Goal: Information Seeking & Learning: Find contact information

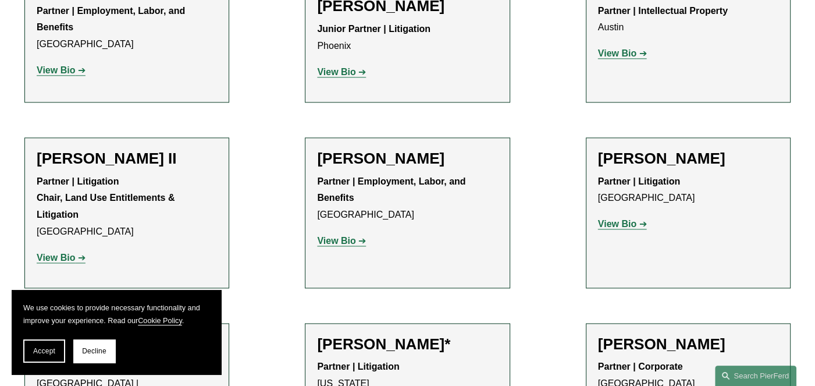
scroll to position [1396, 0]
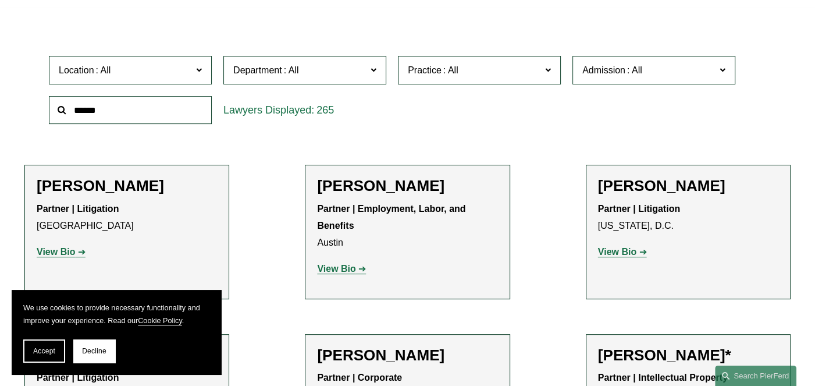
scroll to position [349, 0]
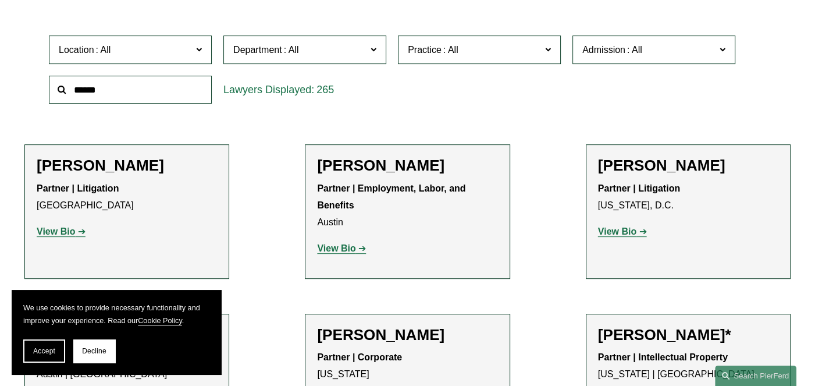
click at [197, 47] on span at bounding box center [199, 49] width 6 height 15
drag, startPoint x: 30, startPoint y: 97, endPoint x: 37, endPoint y: 99, distance: 6.6
click at [33, 97] on div "Location All Atlanta Austin Bellevue Boston Charlotte Chicago Cincinnati Clevel…" at bounding box center [407, 70] width 766 height 80
click at [0, 0] on link "[GEOGRAPHIC_DATA]" at bounding box center [0, 0] width 0 height 0
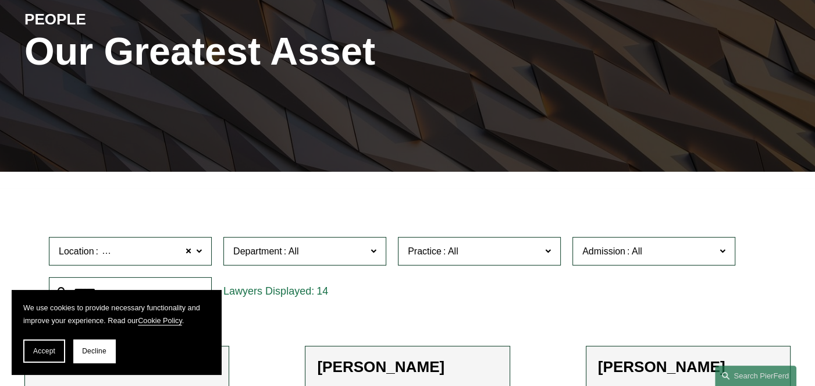
scroll to position [233, 0]
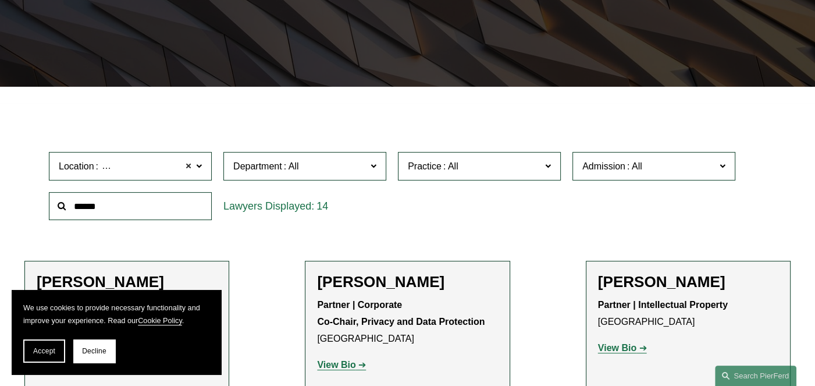
click at [188, 167] on span at bounding box center [188, 166] width 7 height 15
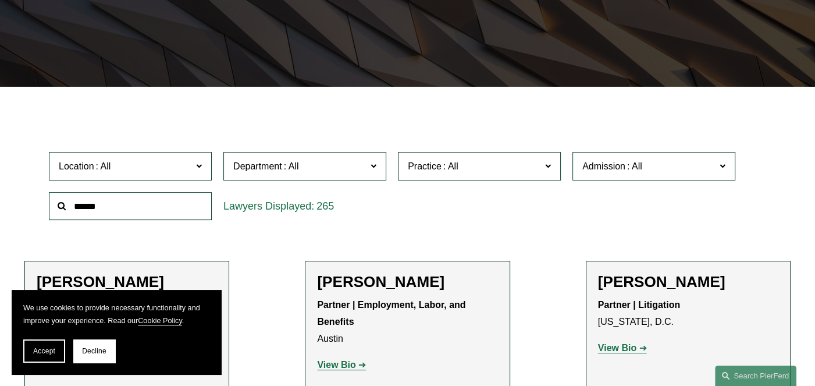
click at [201, 167] on span at bounding box center [199, 165] width 6 height 15
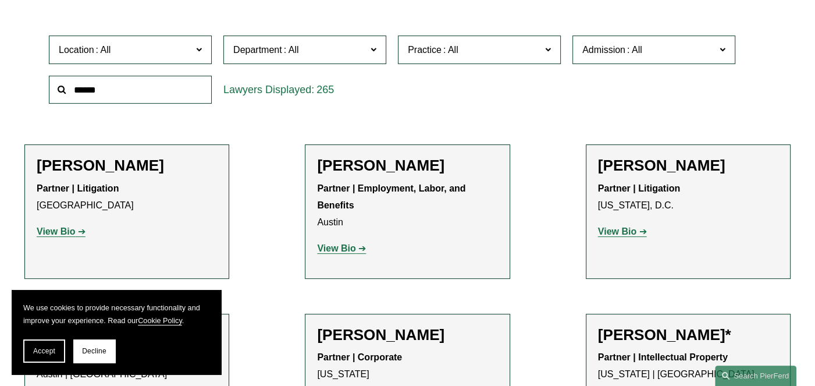
scroll to position [332, 0]
click at [0, 0] on link "[GEOGRAPHIC_DATA]" at bounding box center [0, 0] width 0 height 0
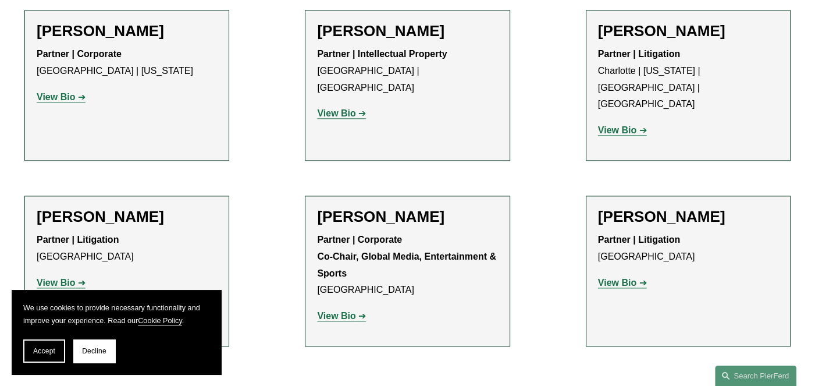
scroll to position [1480, 0]
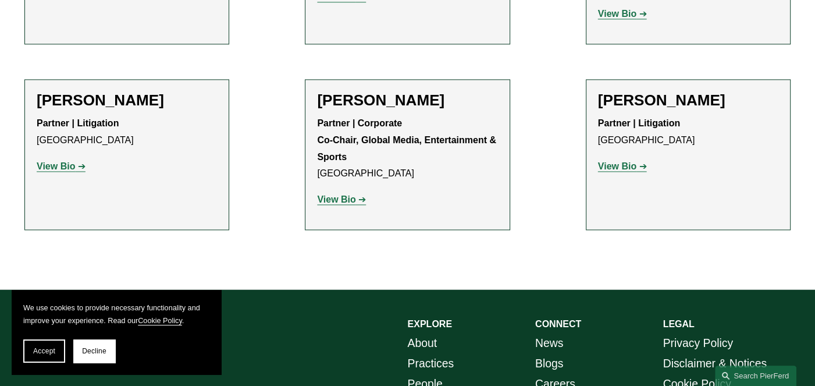
click at [341, 194] on strong "View Bio" at bounding box center [336, 199] width 38 height 10
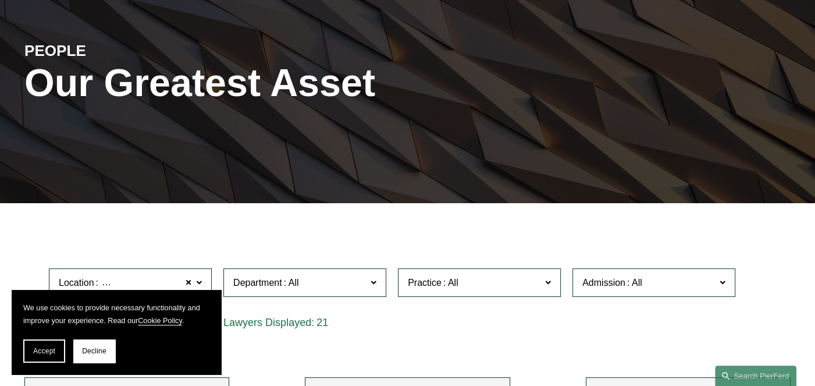
scroll to position [0, 0]
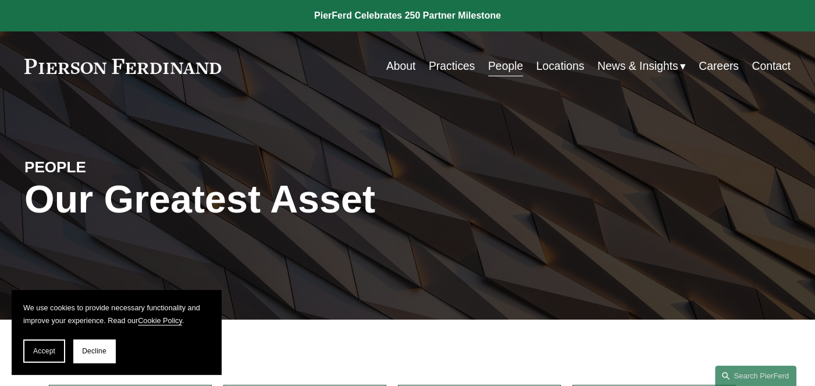
click at [505, 66] on link "People" at bounding box center [505, 66] width 35 height 23
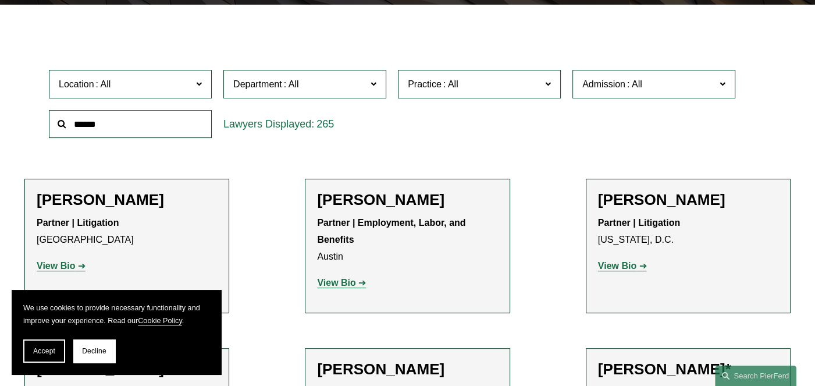
scroll to position [349, 0]
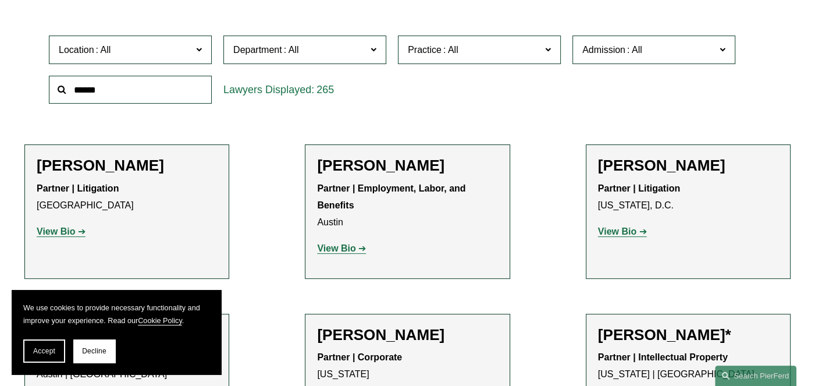
click at [102, 89] on input "text" at bounding box center [130, 90] width 163 height 28
type input "********"
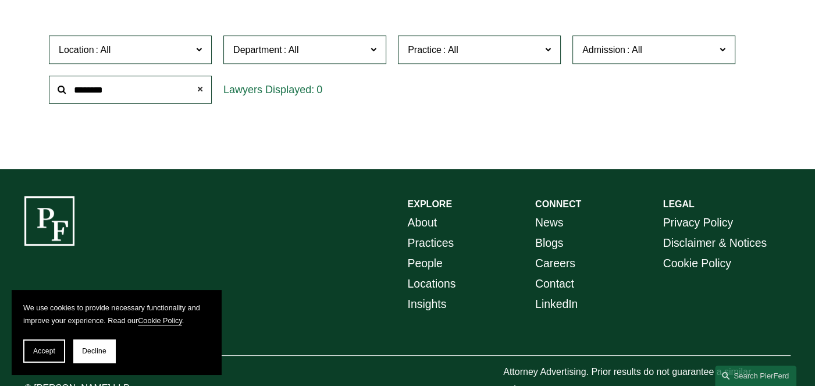
click at [199, 92] on span at bounding box center [199, 89] width 23 height 23
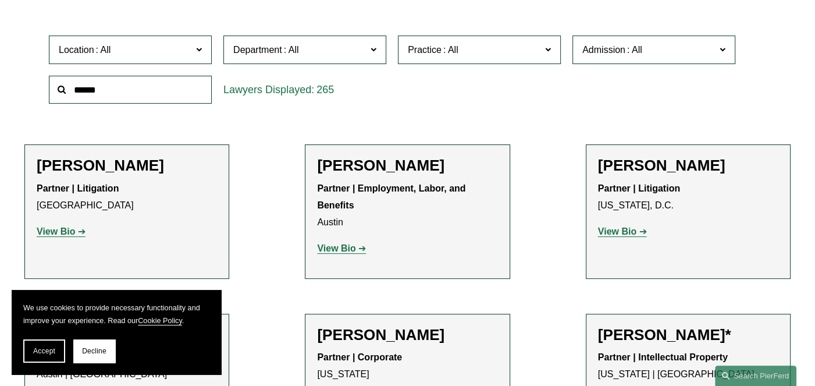
click at [43, 352] on span "Accept" at bounding box center [44, 351] width 22 height 8
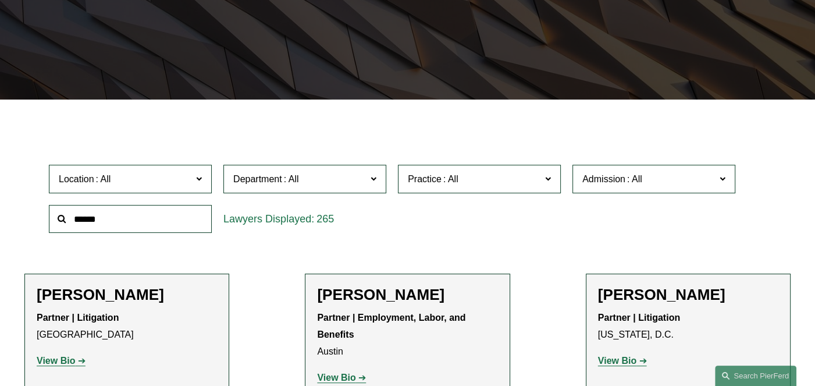
scroll to position [233, 0]
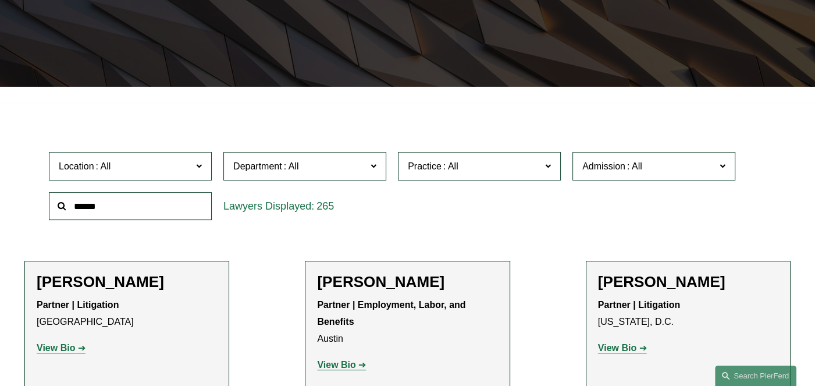
click at [190, 166] on span "Location" at bounding box center [125, 166] width 133 height 16
click at [198, 173] on span at bounding box center [199, 165] width 6 height 15
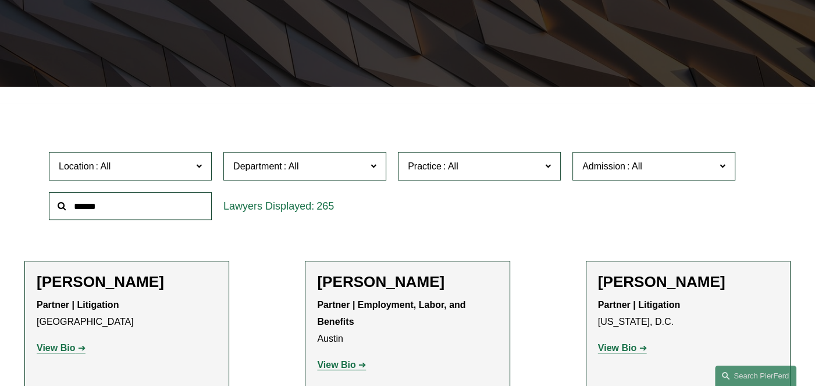
click at [0, 0] on link "[GEOGRAPHIC_DATA]" at bounding box center [0, 0] width 0 height 0
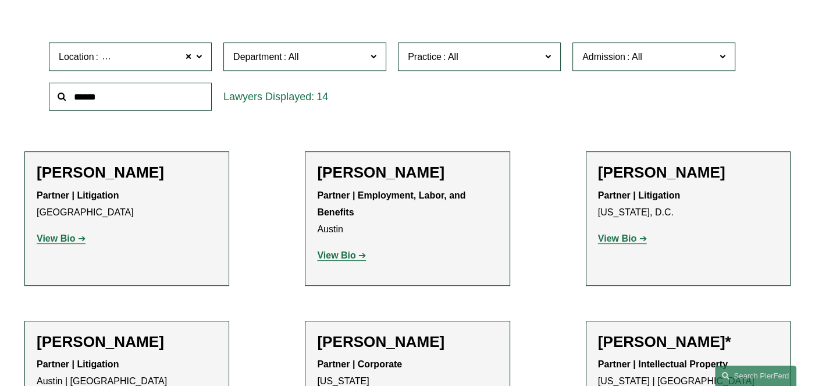
scroll to position [465, 0]
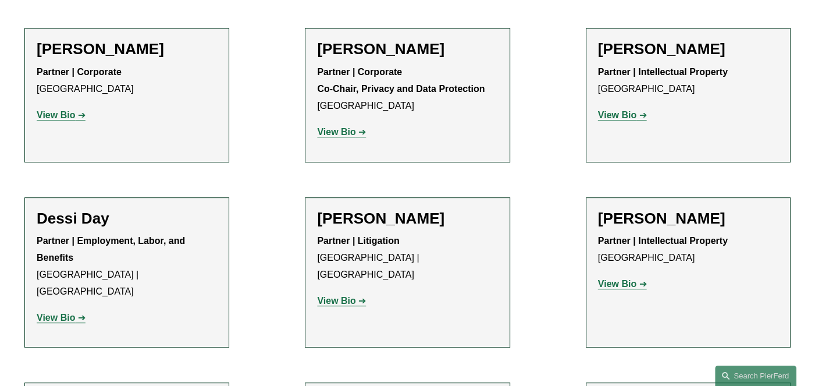
click at [394, 53] on h2 "[PERSON_NAME]" at bounding box center [407, 49] width 180 height 19
click at [341, 137] on strong "View Bio" at bounding box center [336, 132] width 38 height 10
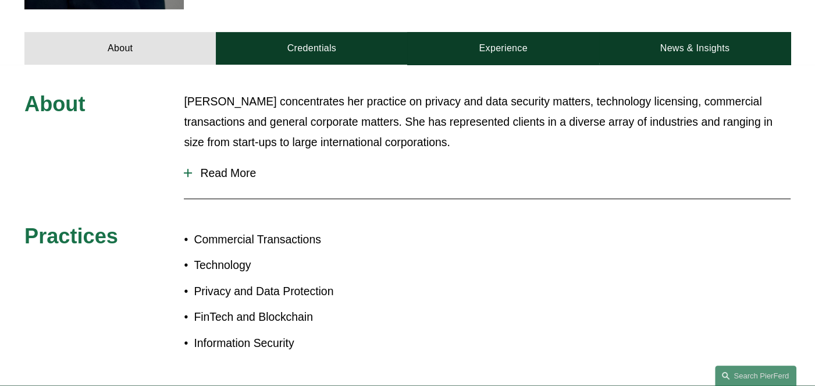
scroll to position [465, 0]
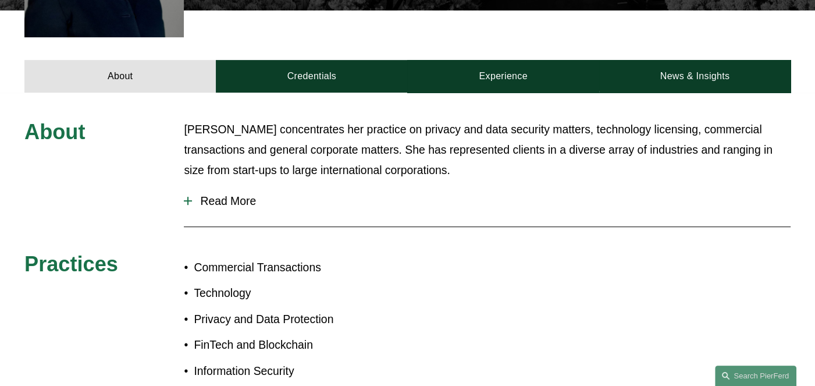
click at [238, 194] on span "Read More" at bounding box center [491, 200] width 598 height 13
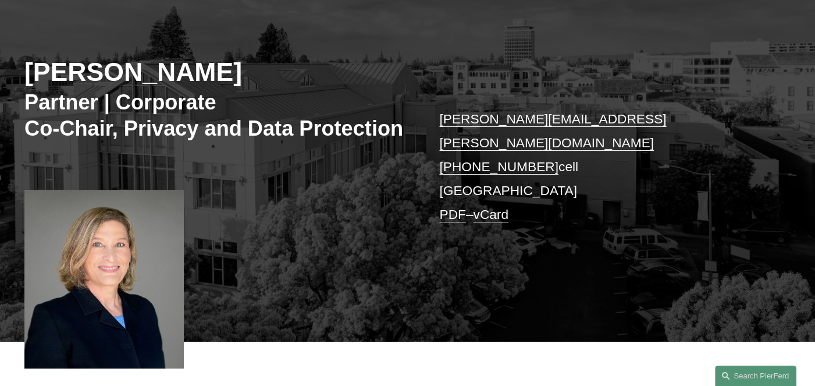
scroll to position [116, 0]
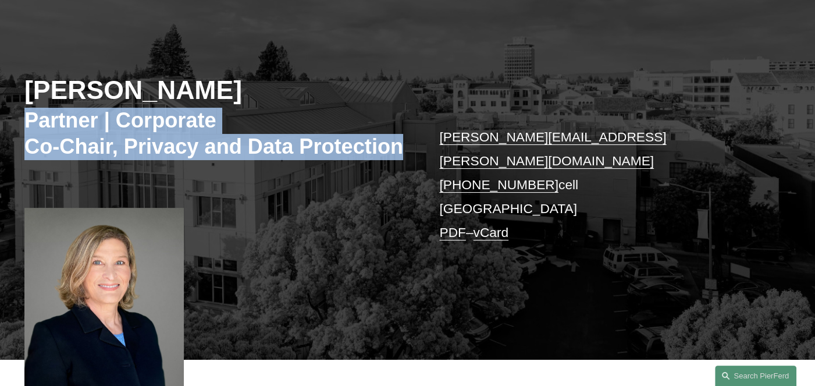
drag, startPoint x: 398, startPoint y: 146, endPoint x: 23, endPoint y: 117, distance: 375.6
click at [23, 117] on div "Kimberly Dempsey Booher Partner | Corporate Co-Chair, Privacy and Data Protecti…" at bounding box center [407, 184] width 815 height 350
copy h3 "Partner | Corporate Co-Chair, Privacy and Data Protection"
